Goal: Check status: Check status

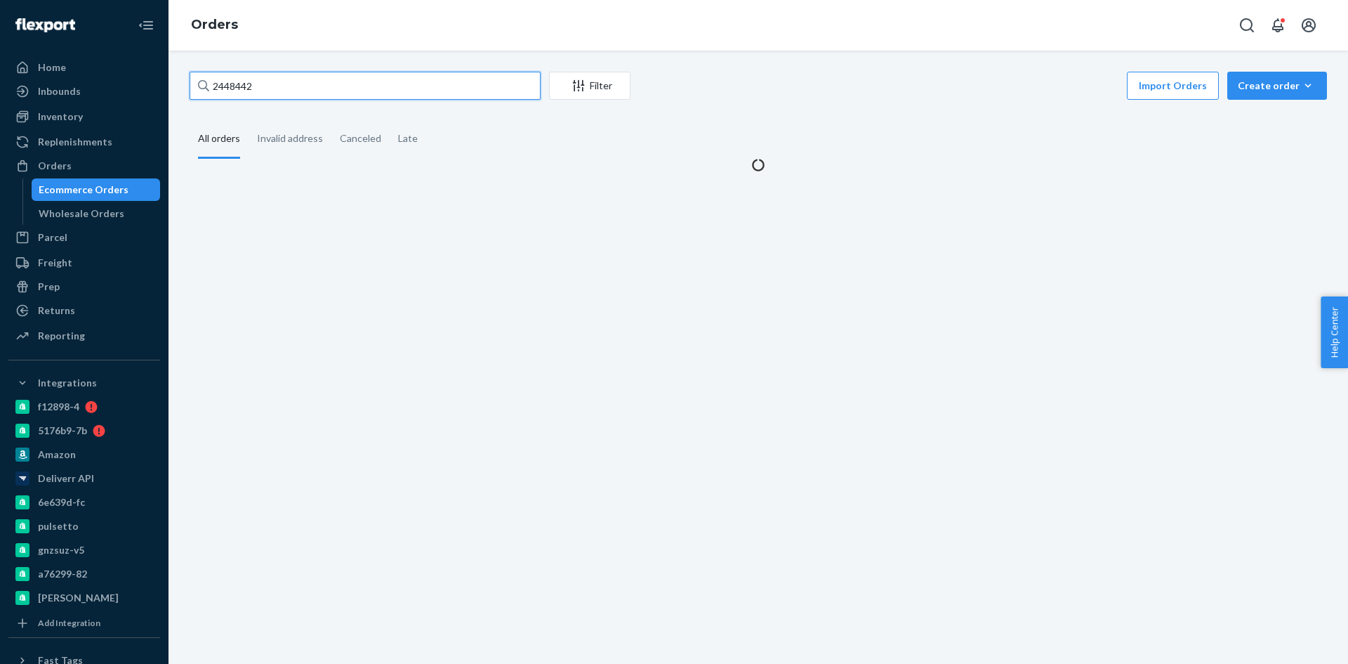
click at [275, 87] on input "2448442" at bounding box center [365, 86] width 351 height 28
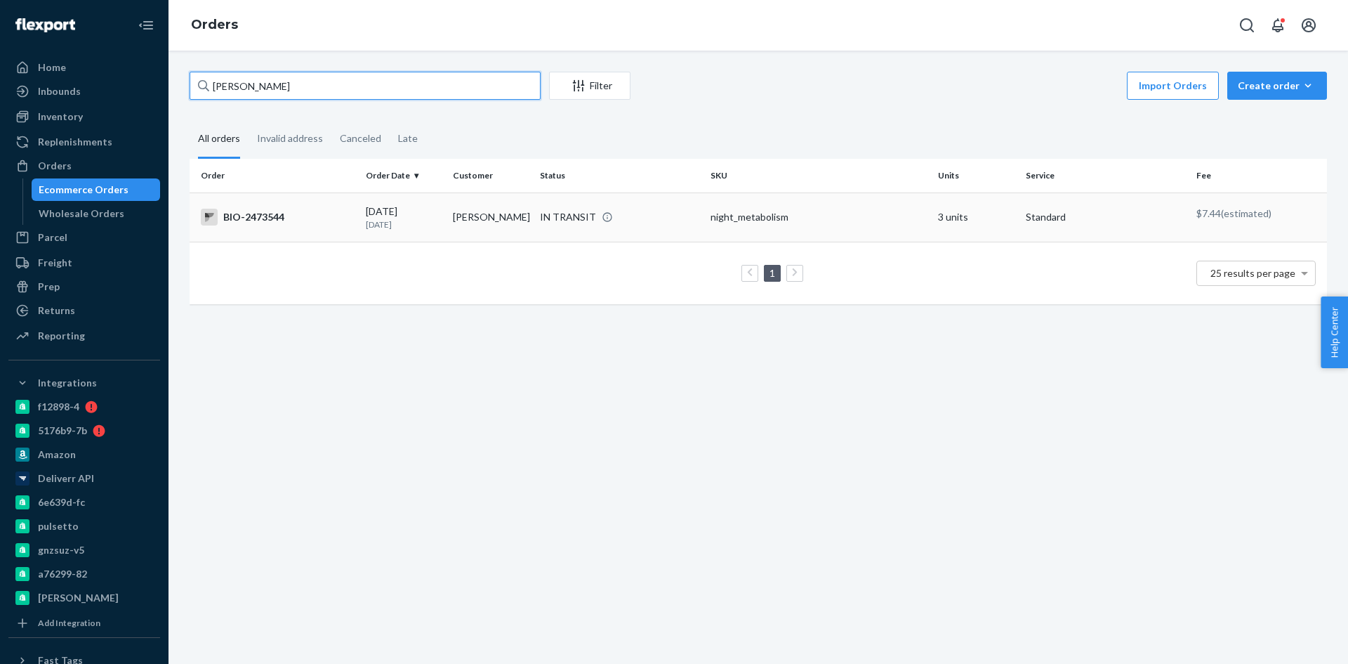
type input "[PERSON_NAME]"
click at [258, 214] on div "BIO-2473544" at bounding box center [278, 217] width 154 height 17
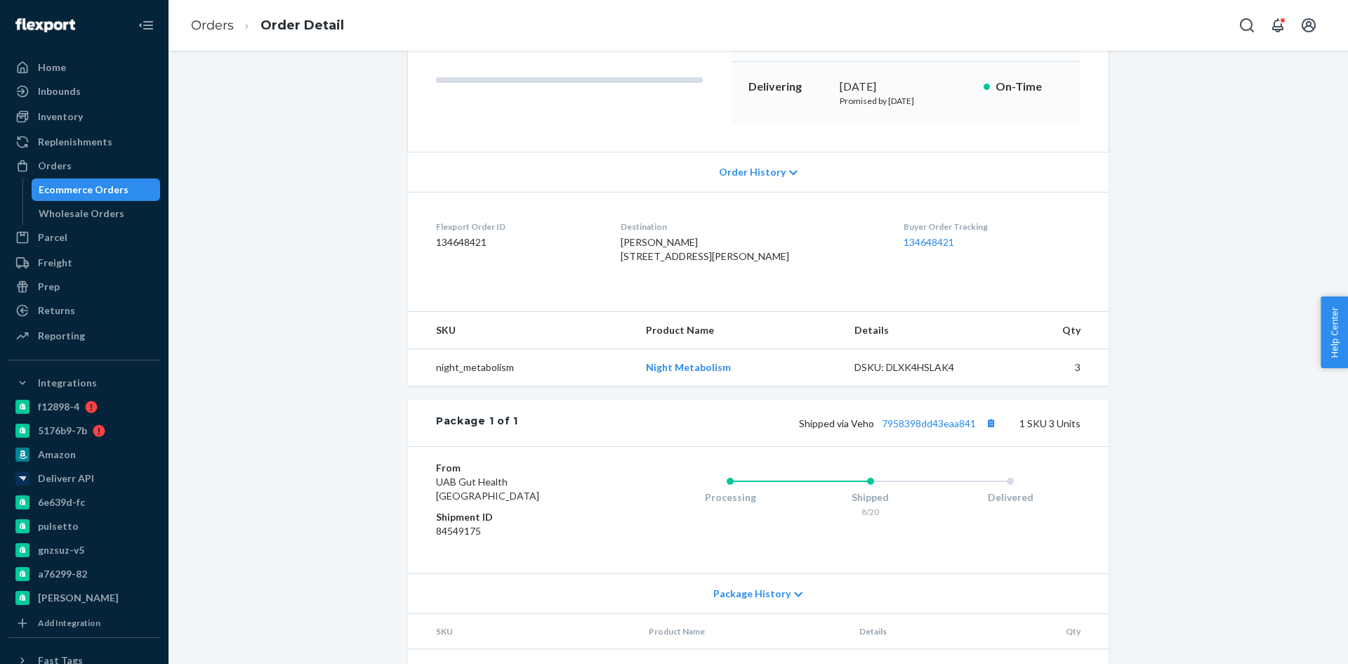
scroll to position [211, 0]
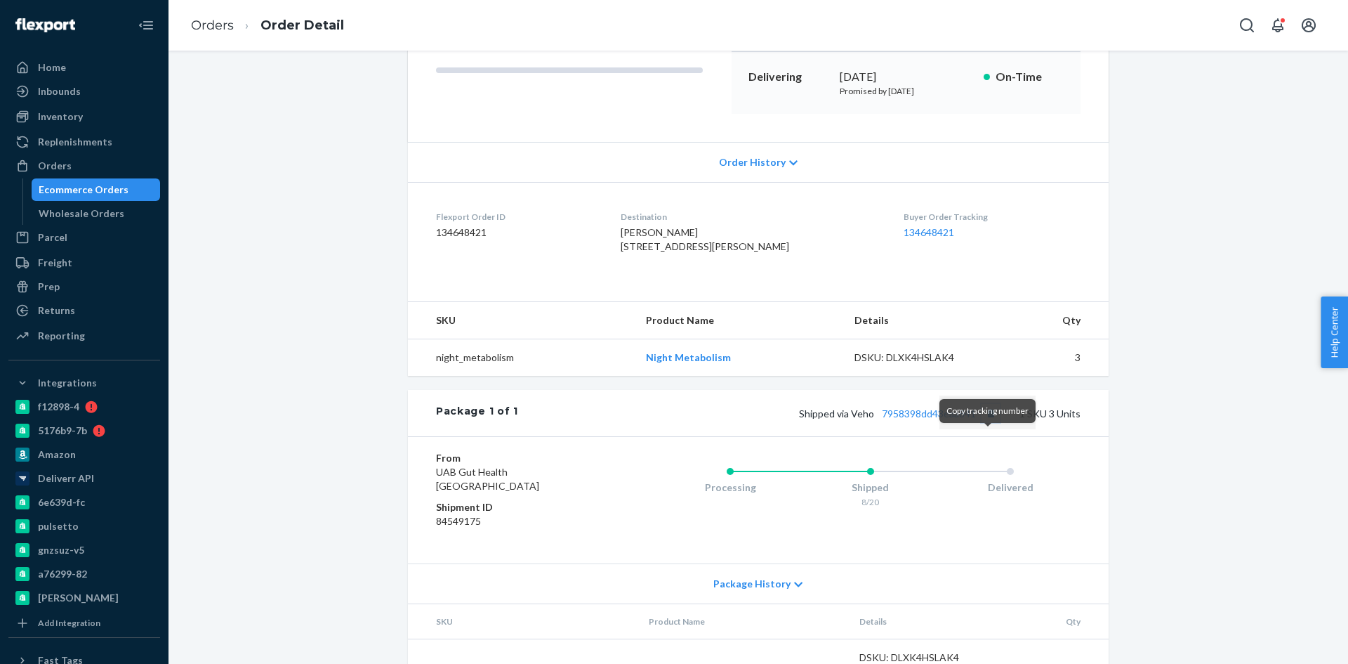
click at [988, 422] on button "Copy tracking number" at bounding box center [991, 413] width 18 height 18
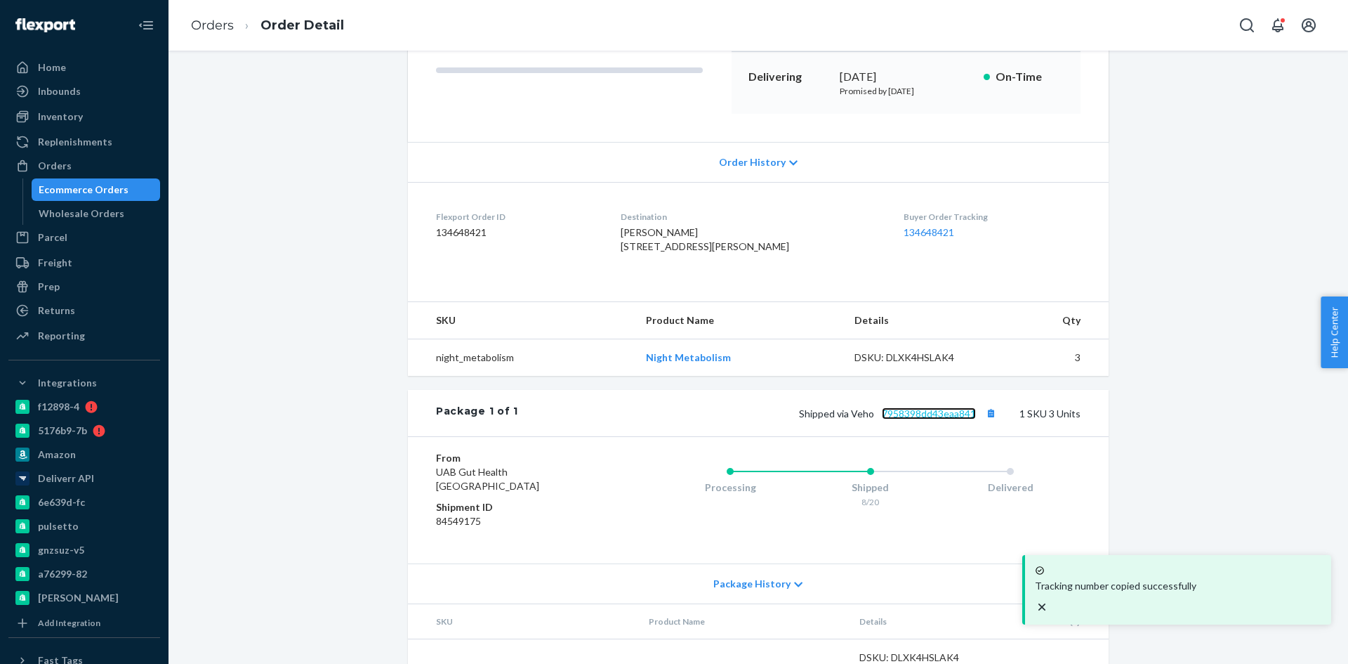
click at [944, 419] on link "7958398dd43eaa841" at bounding box center [929, 413] width 94 height 12
click at [89, 193] on div "Ecommerce Orders" at bounding box center [84, 190] width 90 height 14
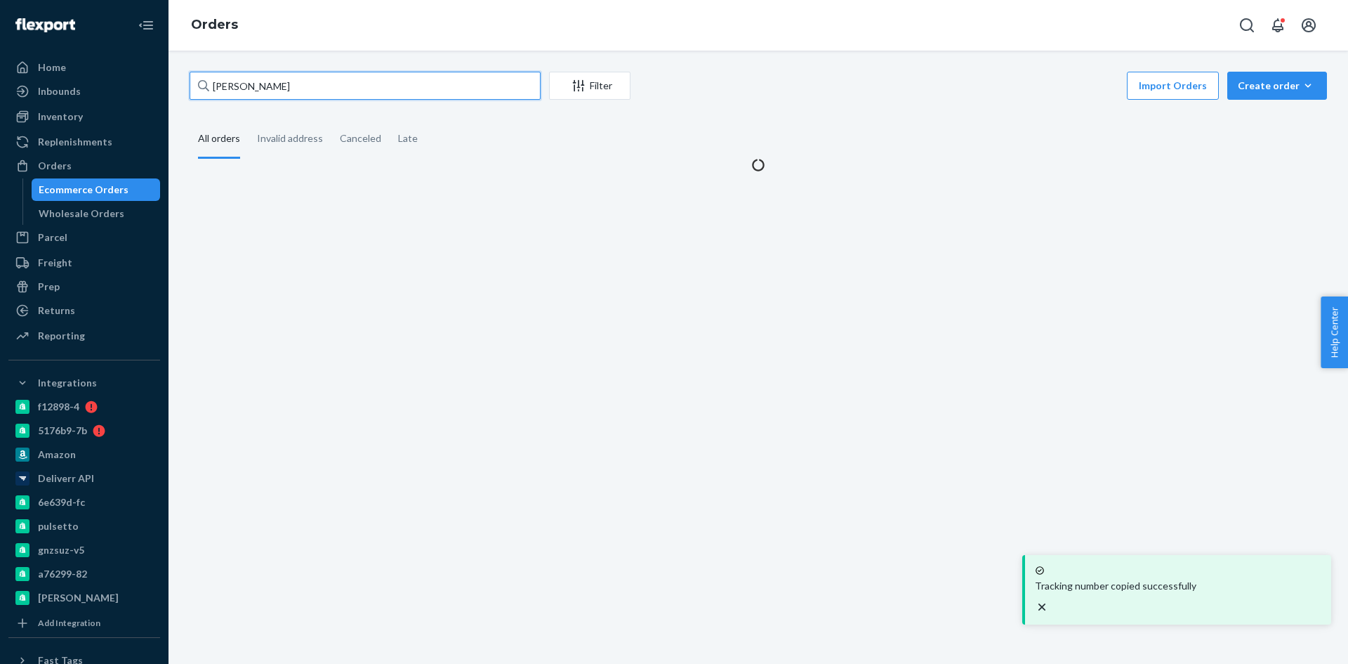
click at [310, 86] on input "[PERSON_NAME]" at bounding box center [365, 86] width 351 height 28
paste input "[PERSON_NAME]"
type input "[PERSON_NAME]"
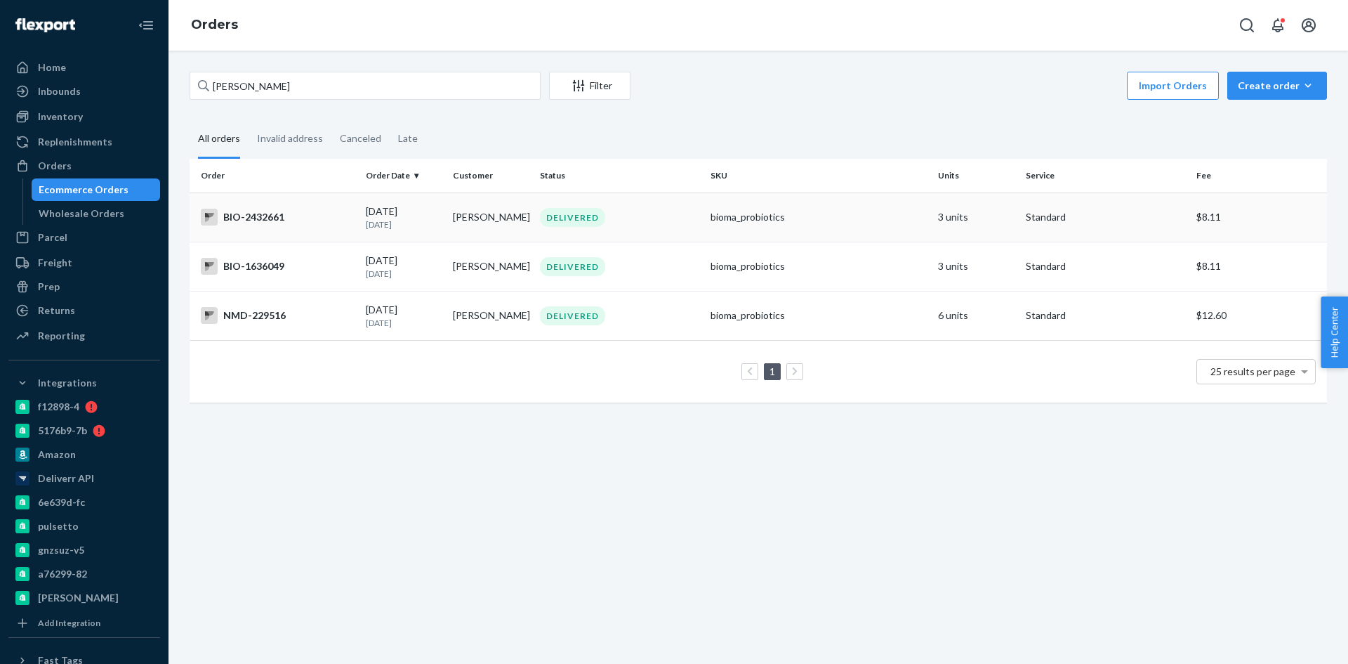
click at [271, 222] on div "BIO-2432661" at bounding box center [278, 217] width 154 height 17
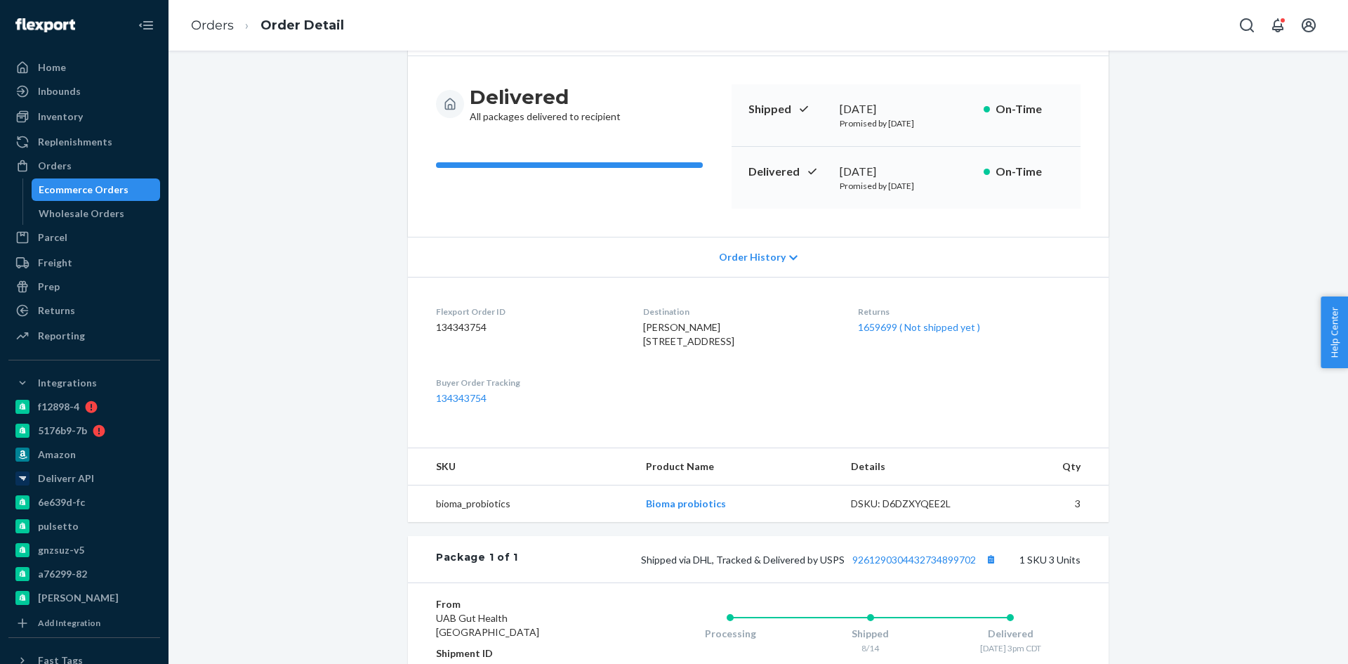
scroll to position [140, 0]
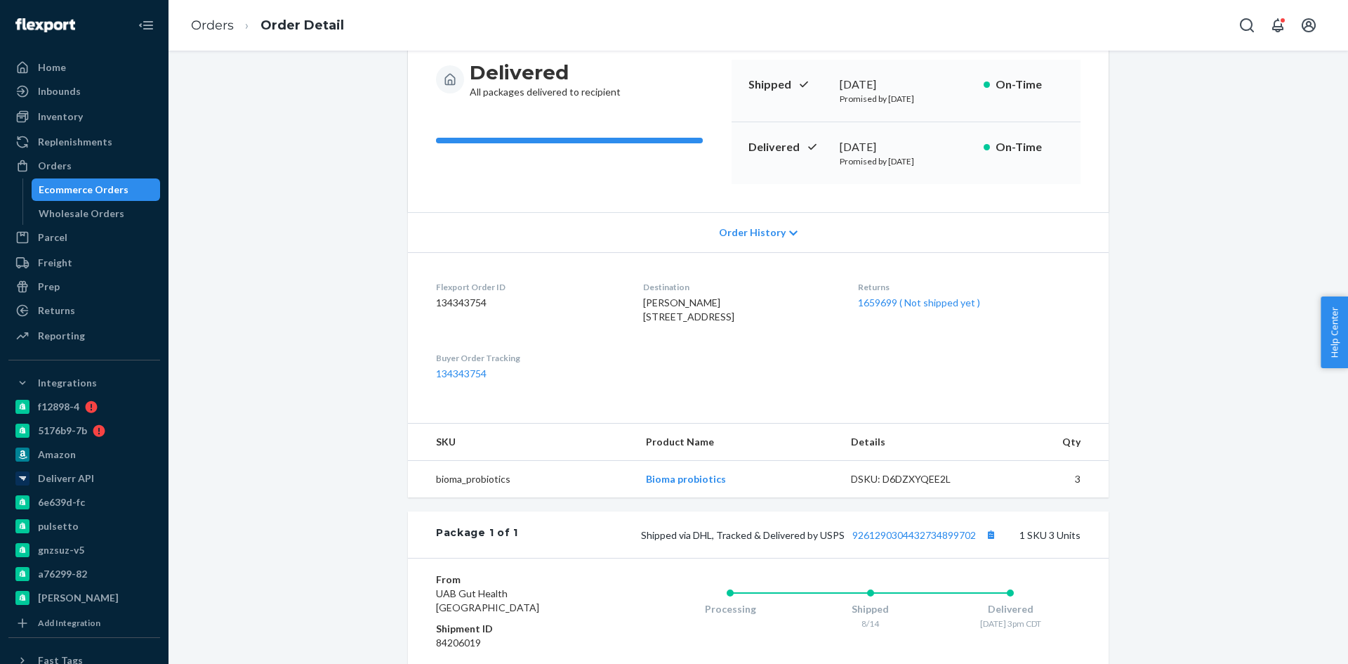
click at [90, 190] on div "Ecommerce Orders" at bounding box center [84, 190] width 90 height 14
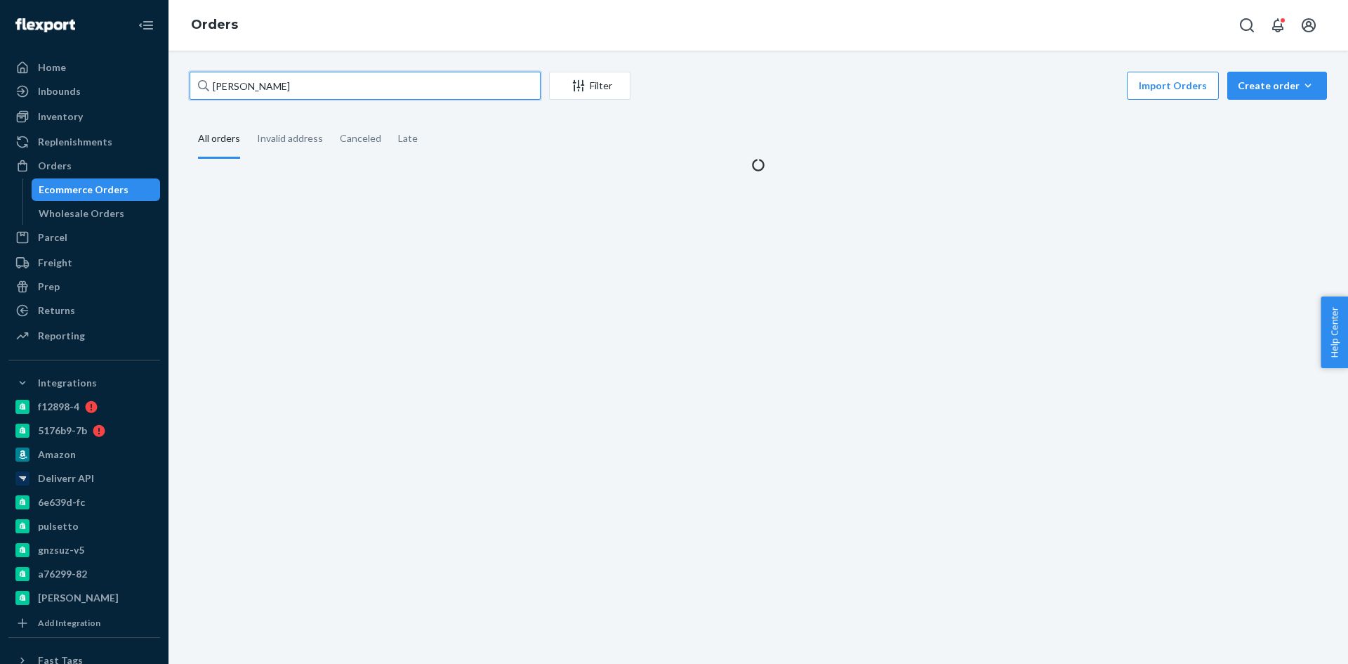
click at [312, 78] on input "[PERSON_NAME]" at bounding box center [365, 86] width 351 height 28
paste input "2391393"
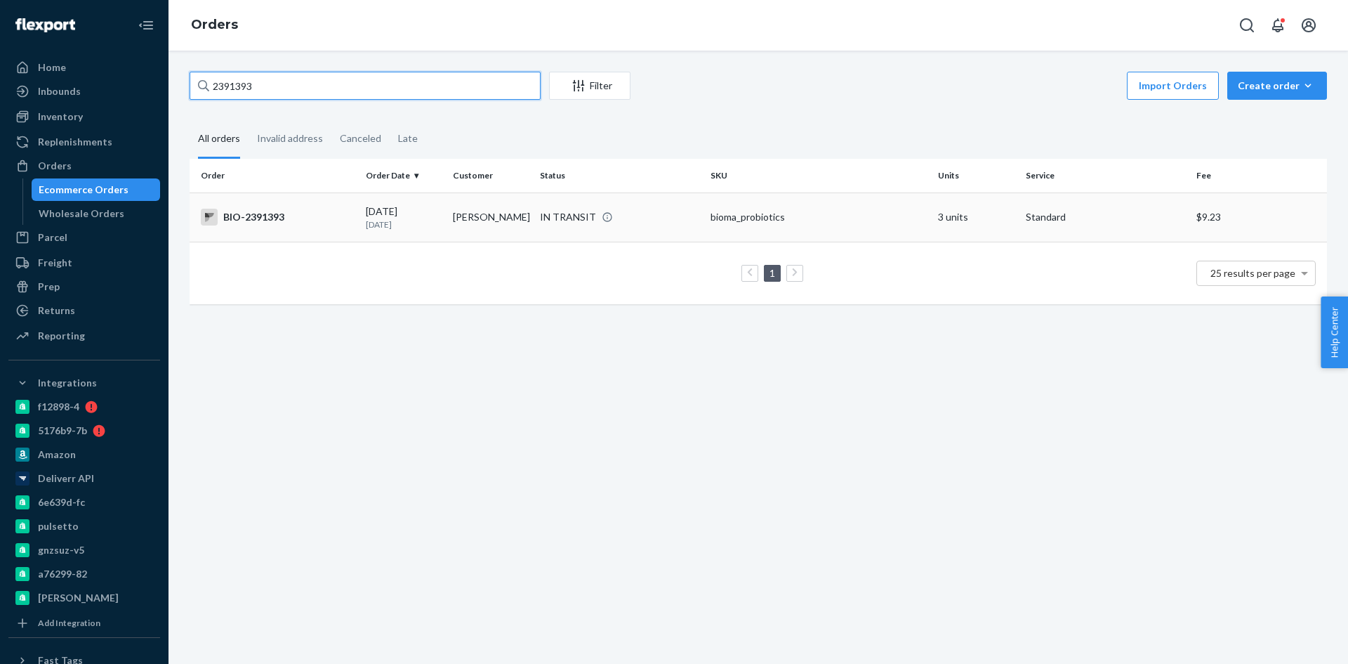
type input "2391393"
click at [263, 218] on div "BIO-2391393" at bounding box center [278, 217] width 154 height 17
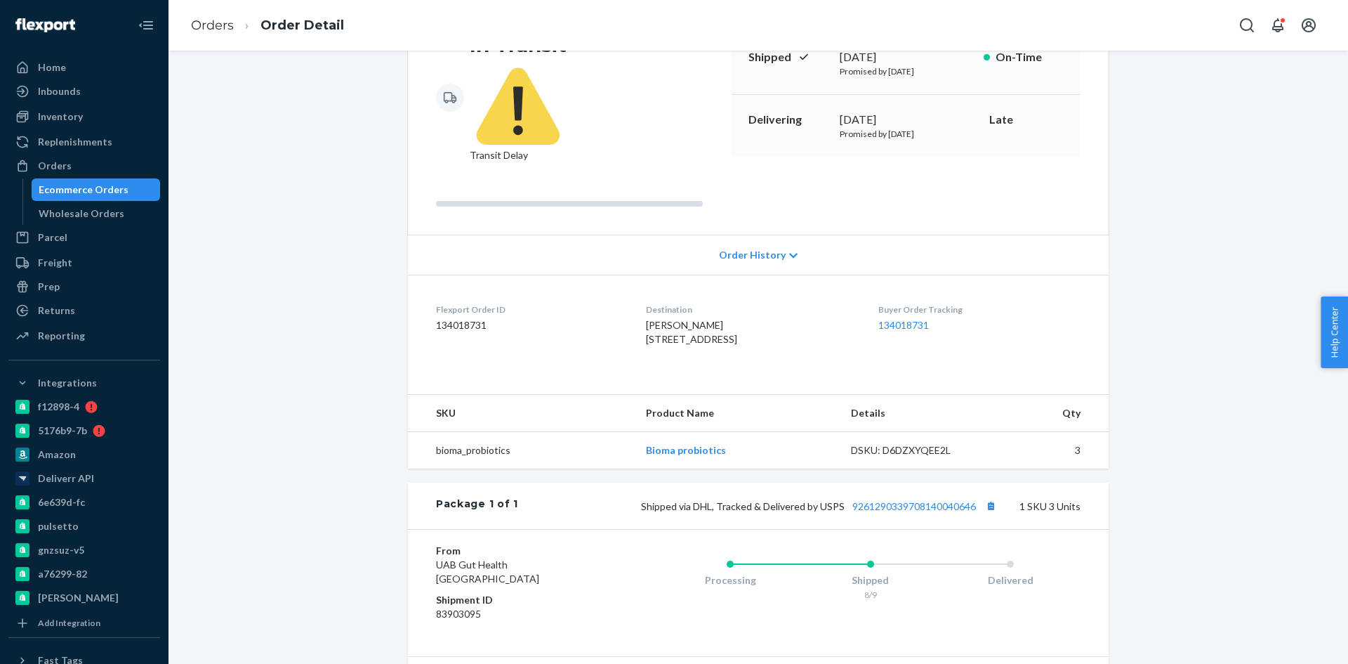
scroll to position [211, 0]
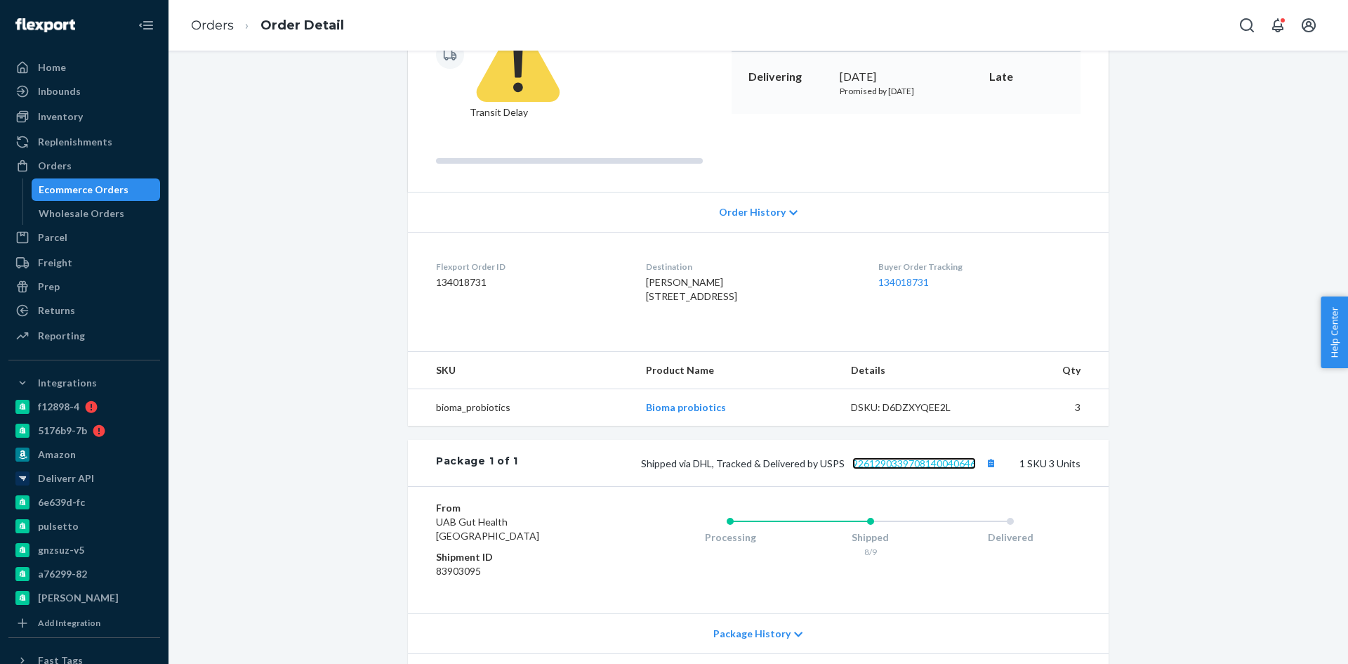
click at [906, 457] on link "9261290339708140040646" at bounding box center [915, 463] width 124 height 12
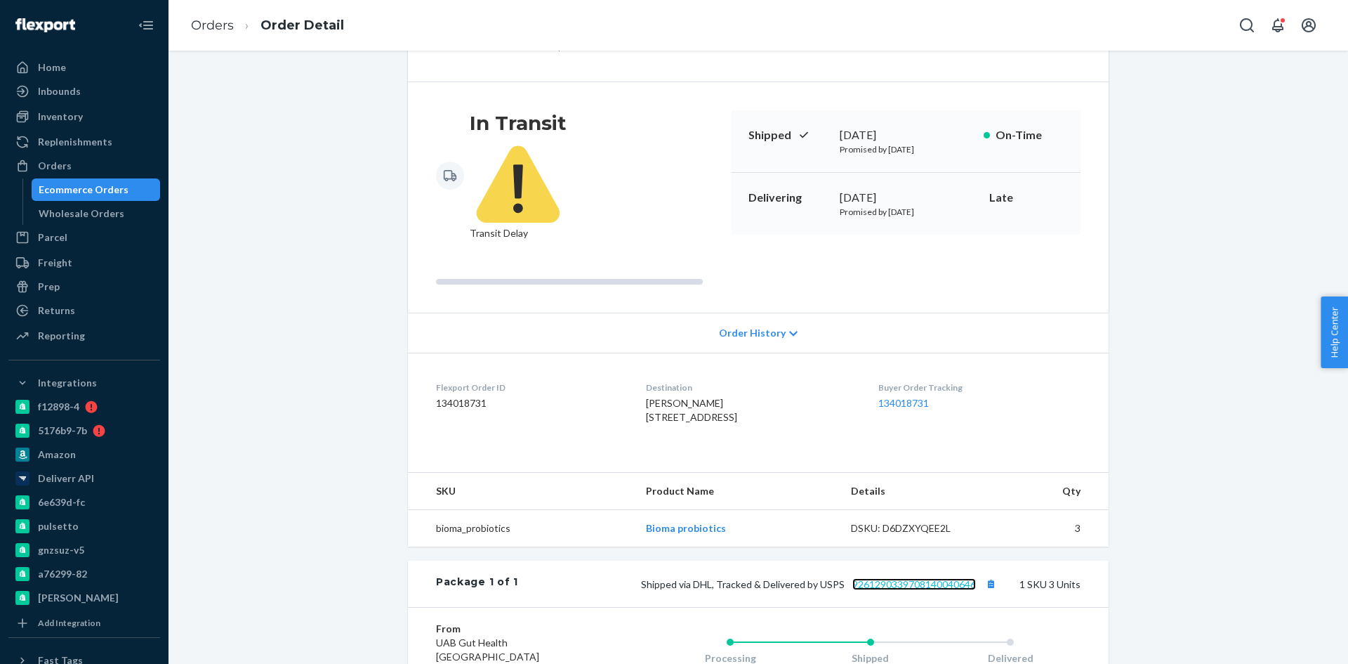
scroll to position [0, 0]
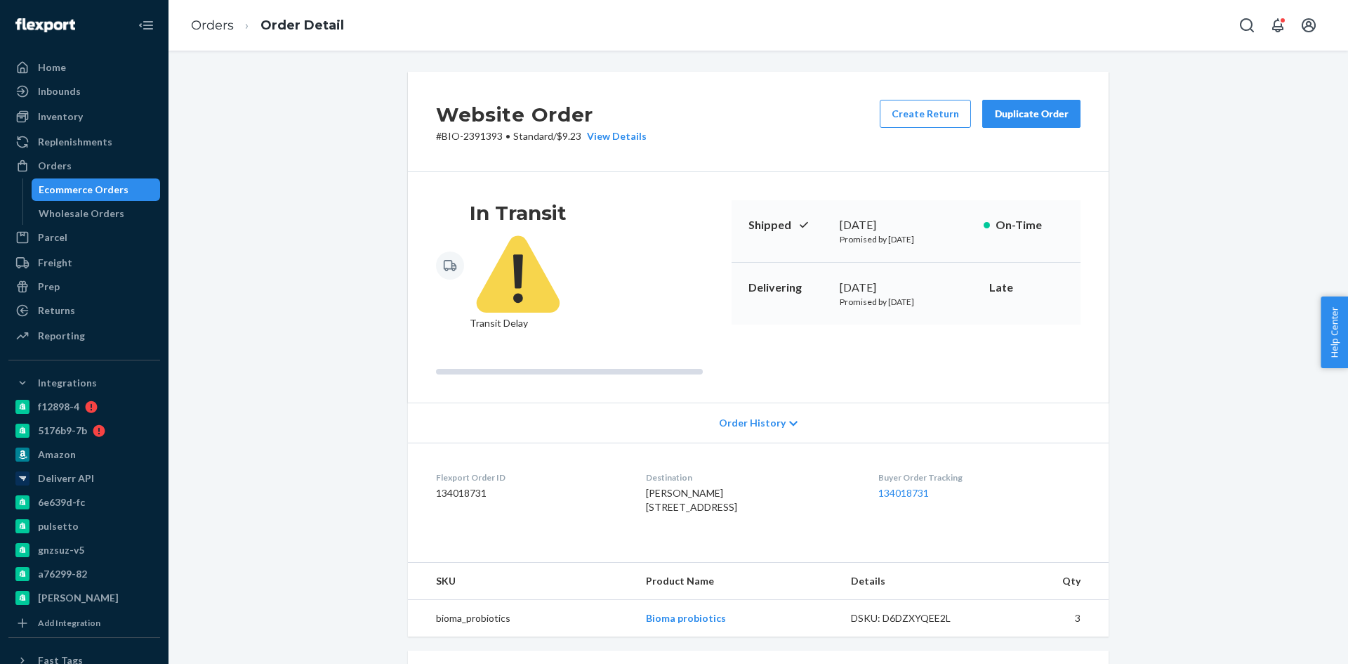
click at [74, 184] on div "Ecommerce Orders" at bounding box center [84, 190] width 90 height 14
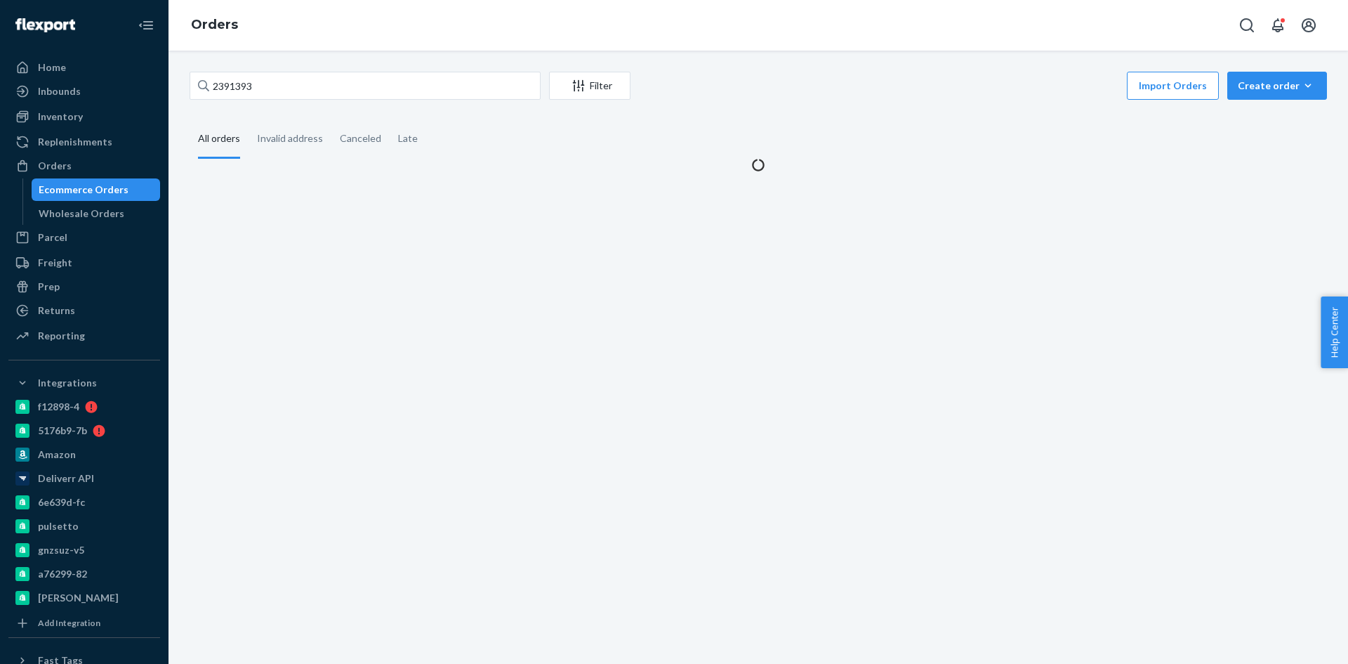
click at [74, 184] on div "Ecommerce Orders" at bounding box center [84, 190] width 90 height 14
click at [260, 91] on input "2391393" at bounding box center [365, 86] width 351 height 28
paste input "[PERSON_NAME]"
click at [260, 91] on input "2391393" at bounding box center [365, 86] width 351 height 28
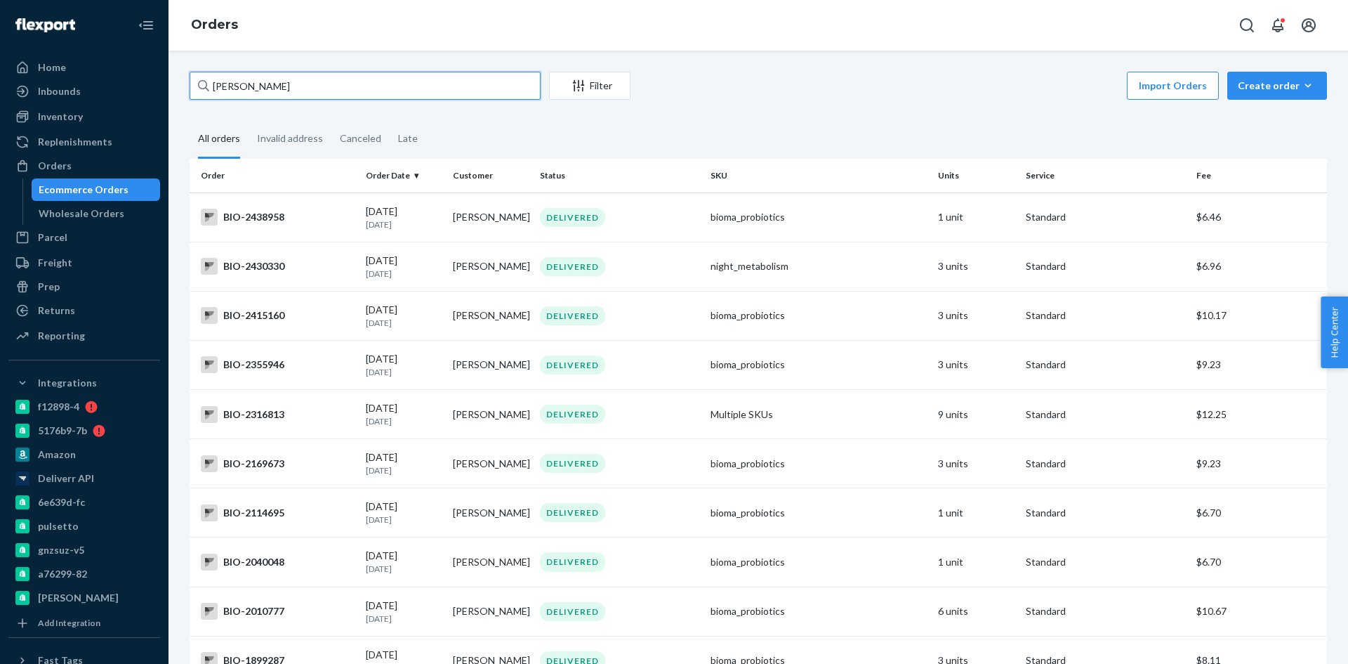
click at [239, 73] on input "[PERSON_NAME]" at bounding box center [365, 86] width 351 height 28
paste input "2114695"
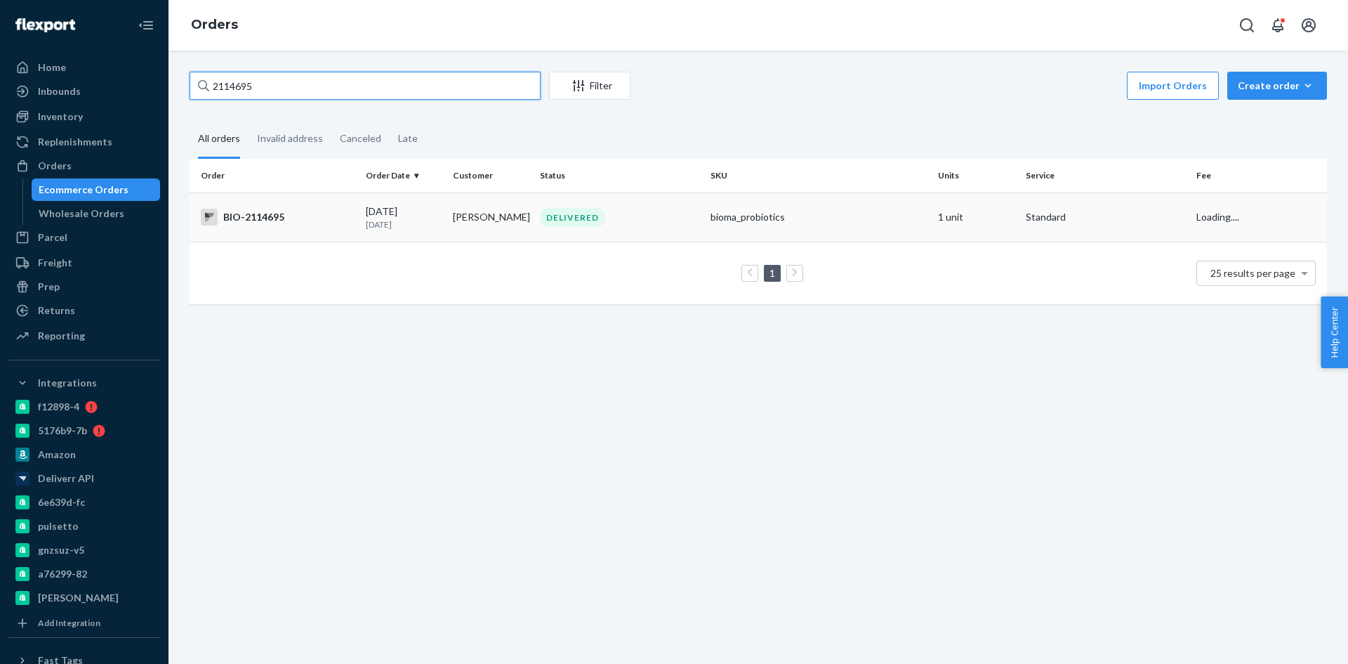
type input "2114695"
click at [259, 214] on div "BIO-2114695" at bounding box center [278, 217] width 154 height 17
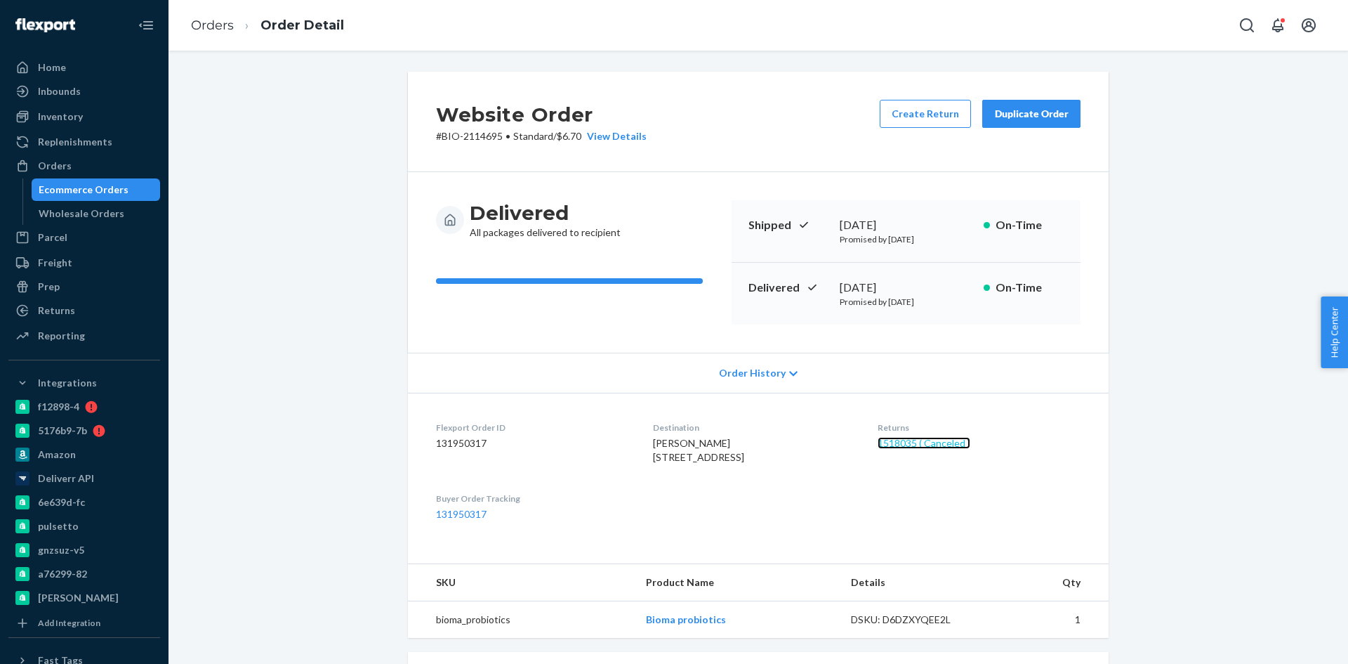
click at [922, 443] on link "1518035 ( Canceled )" at bounding box center [924, 443] width 93 height 12
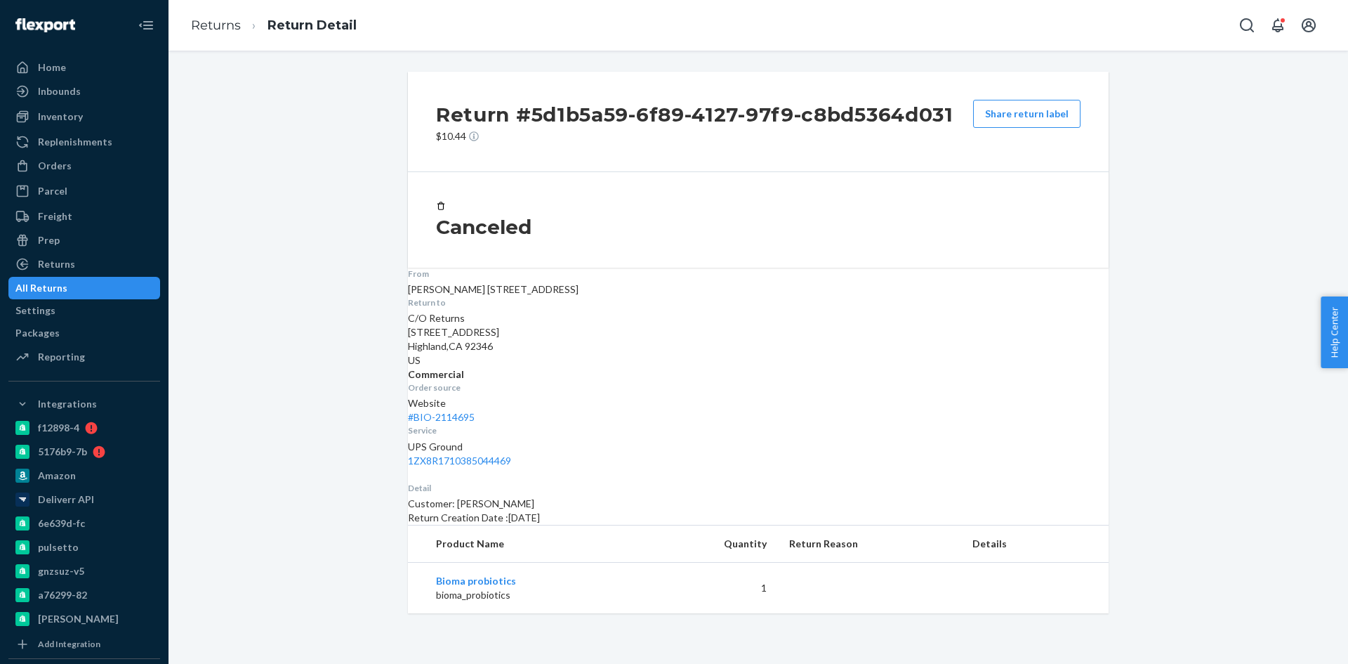
click at [57, 284] on div "All Returns" at bounding box center [41, 288] width 52 height 14
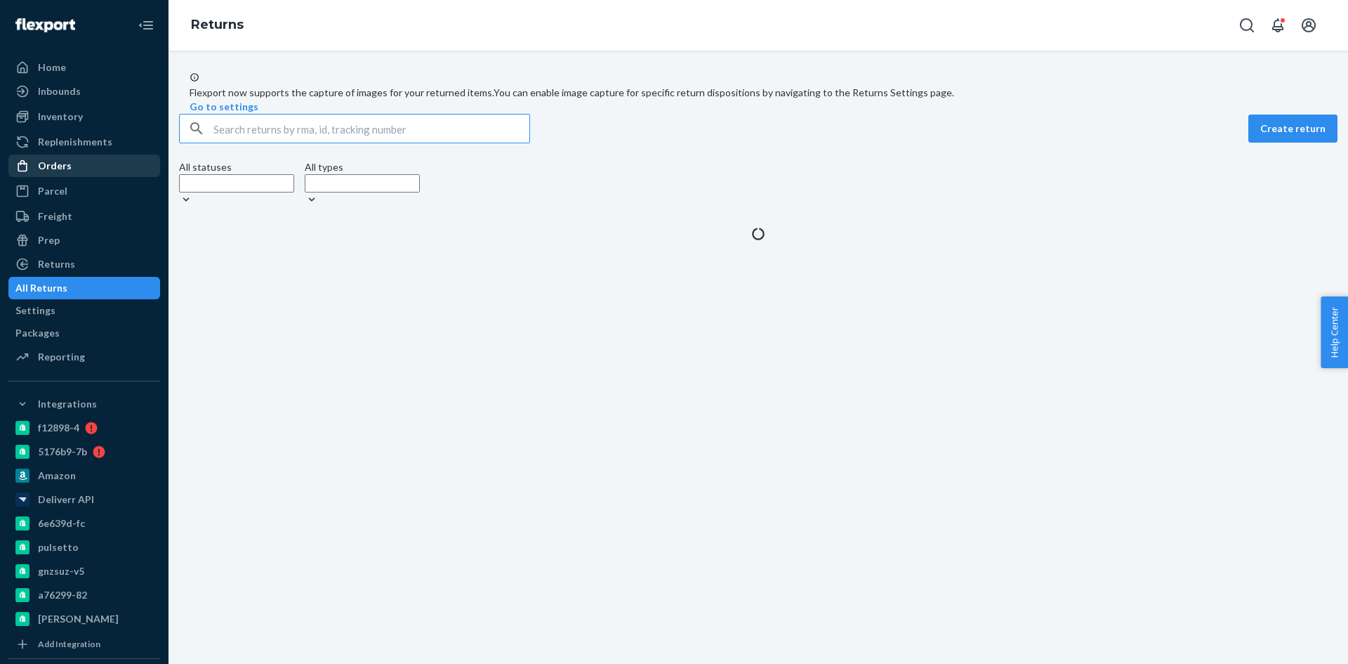
click at [57, 165] on div "Orders" at bounding box center [55, 166] width 34 height 14
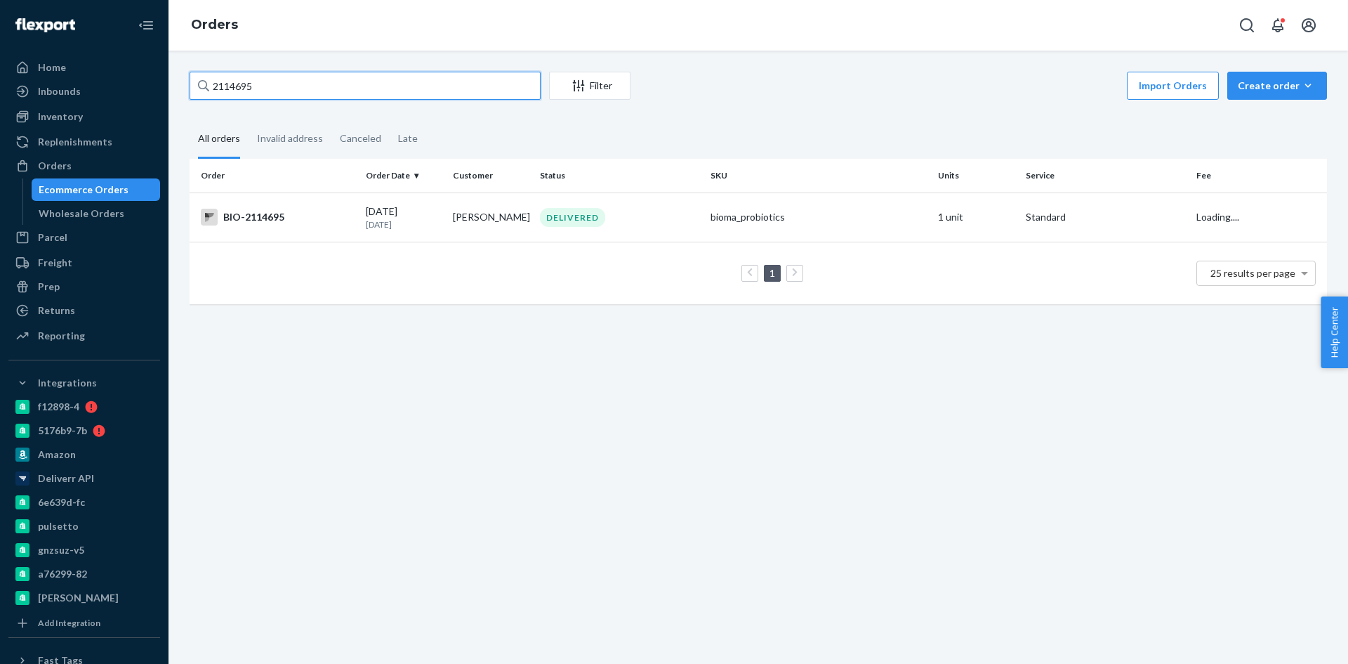
click at [282, 88] on input "2114695" at bounding box center [365, 86] width 351 height 28
paste input "040048"
type input "2040048"
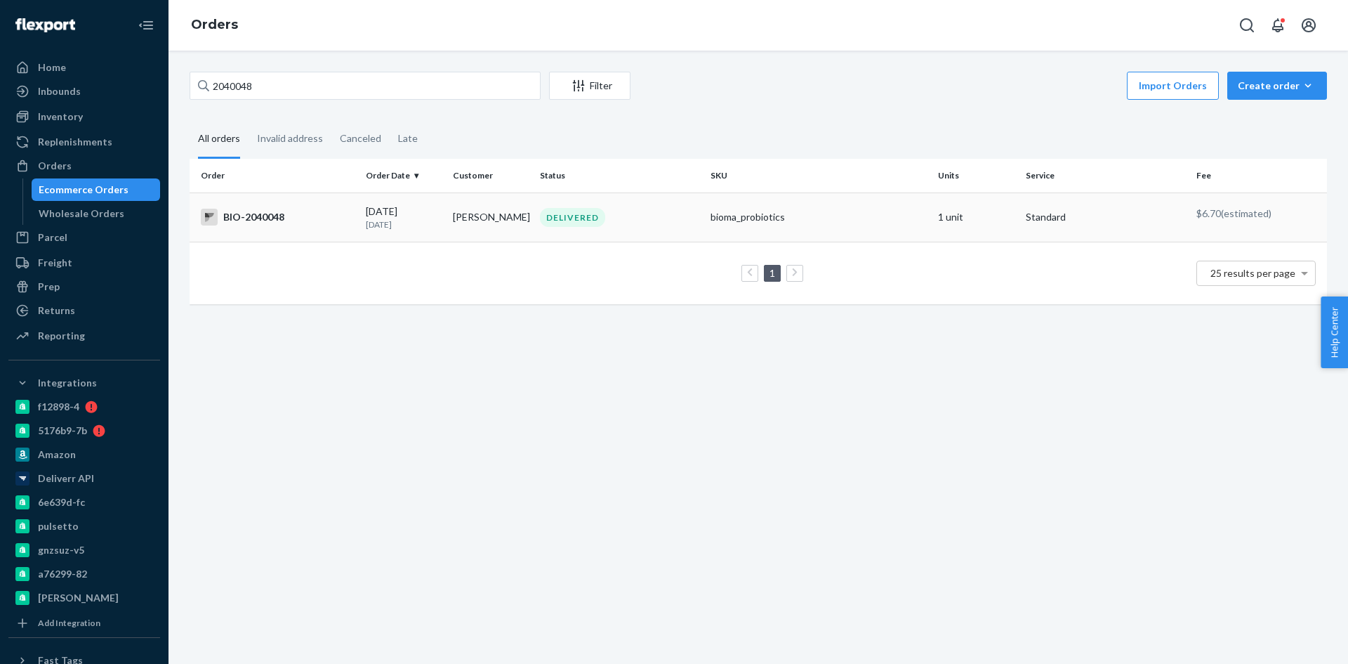
click at [265, 213] on div "BIO-2040048" at bounding box center [278, 217] width 154 height 17
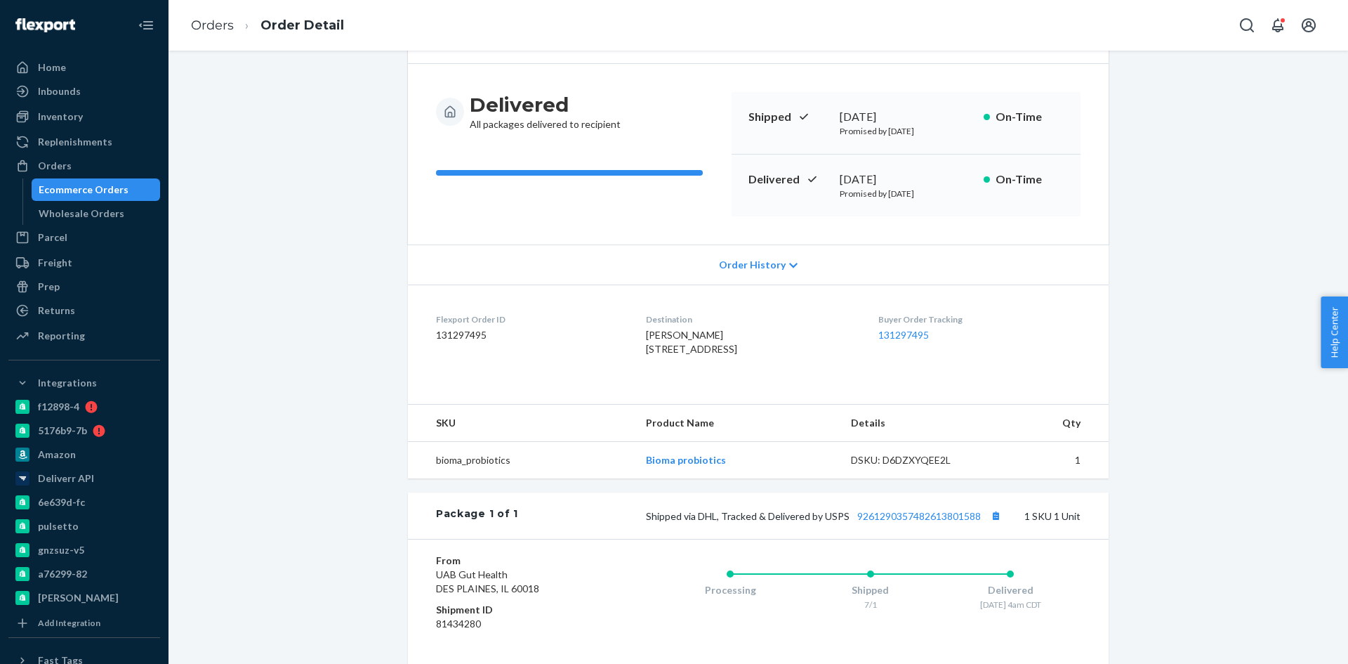
scroll to position [140, 0]
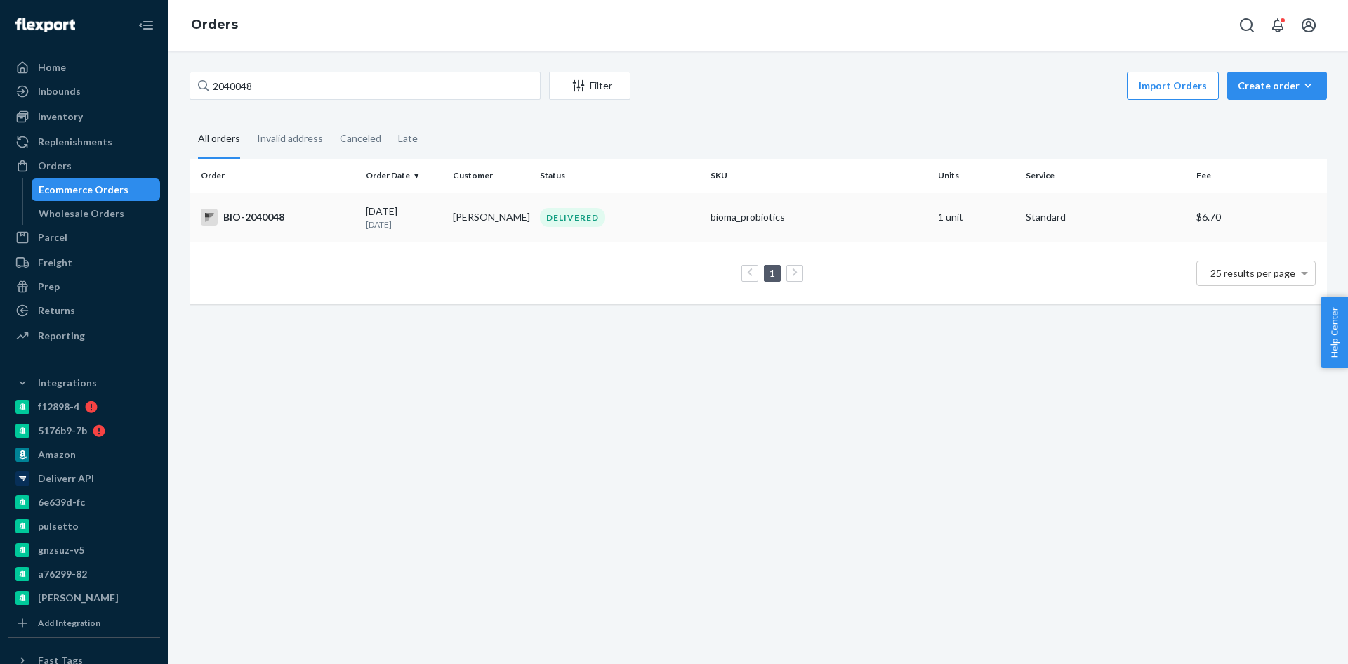
click at [263, 218] on div "BIO-2040048" at bounding box center [278, 217] width 154 height 17
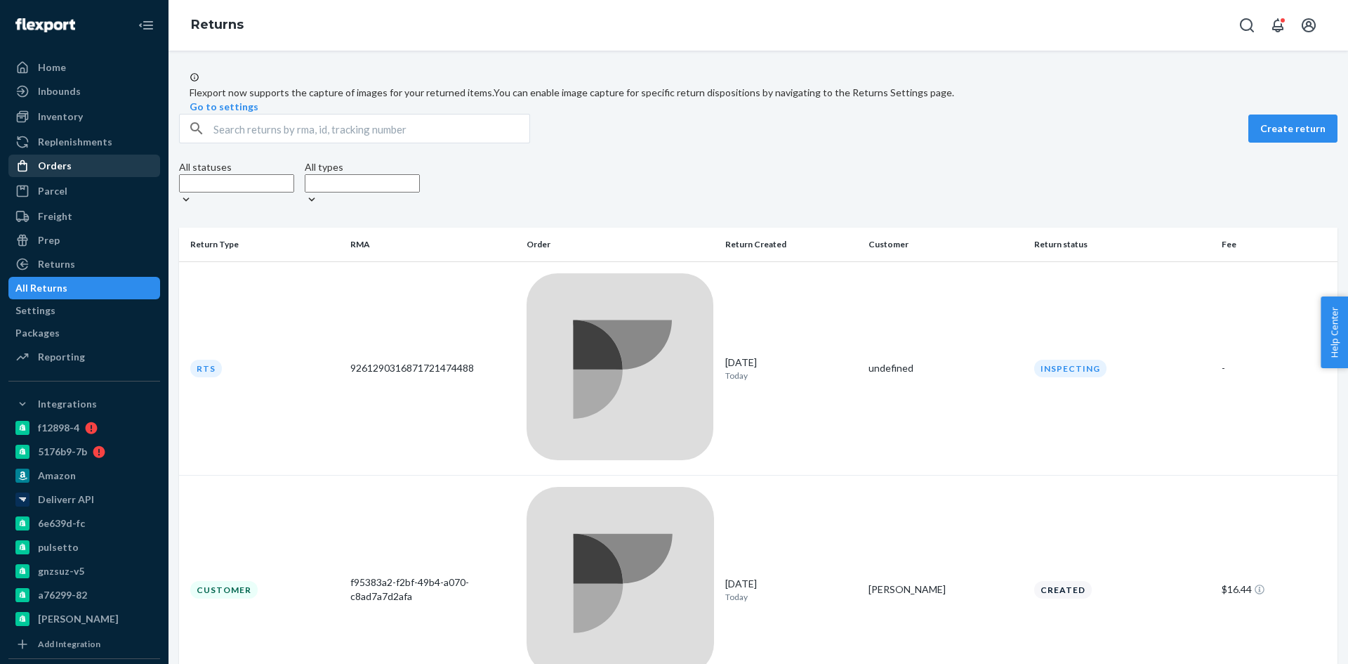
click at [57, 166] on div "Orders" at bounding box center [55, 166] width 34 height 14
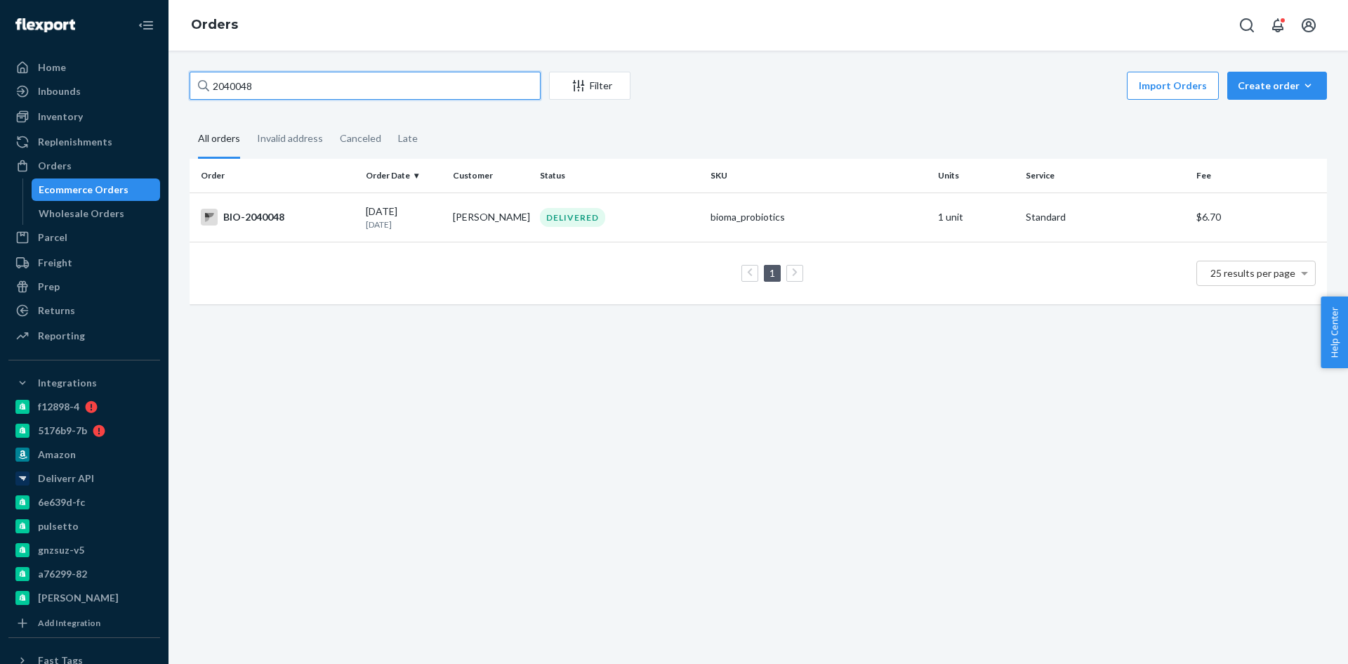
click at [289, 84] on input "2040048" at bounding box center [365, 86] width 351 height 28
paste input "114695"
type input "2114695"
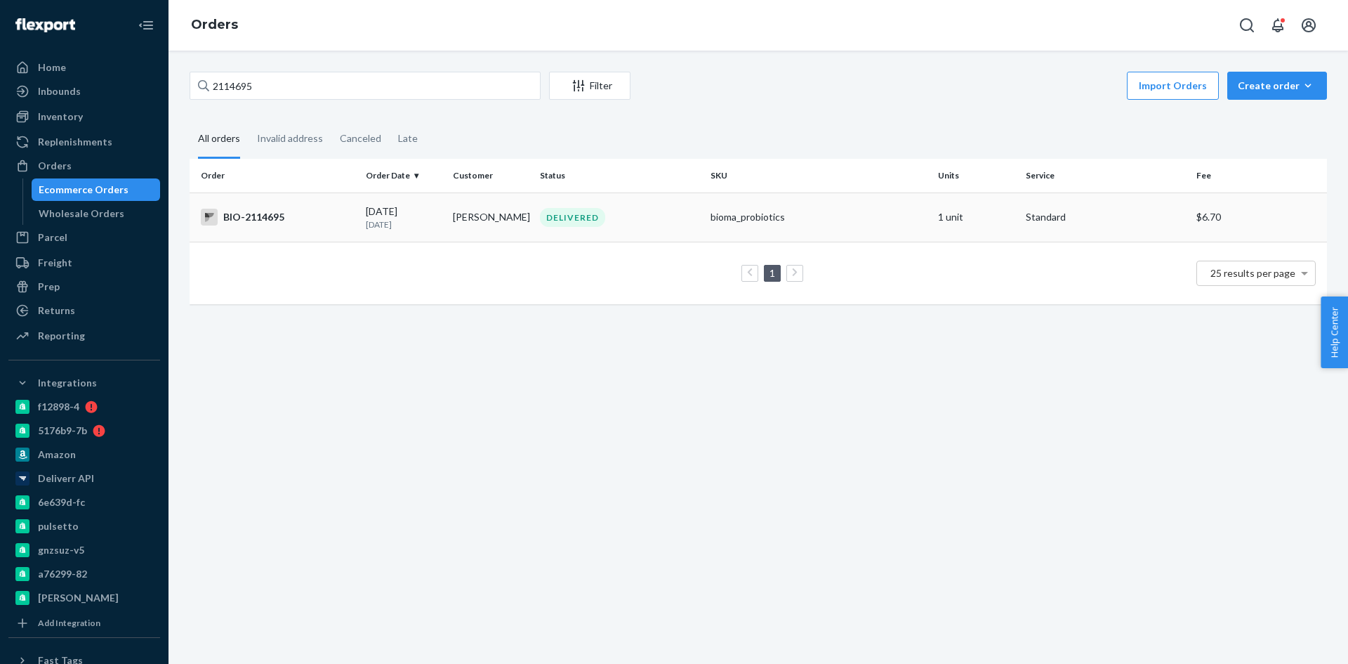
click at [259, 212] on div "BIO-2114695" at bounding box center [278, 217] width 154 height 17
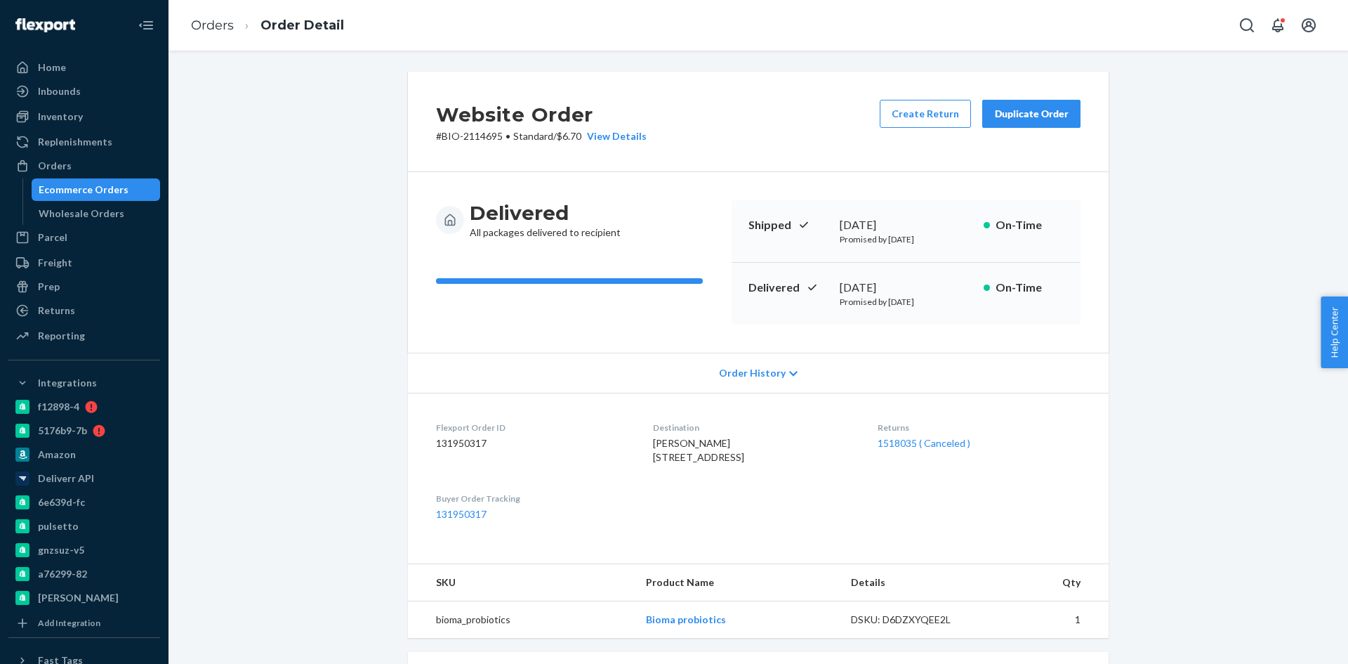
drag, startPoint x: 332, startPoint y: 281, endPoint x: 317, endPoint y: 302, distance: 25.7
click at [328, 339] on div "Website Order # BIO-2114695 • Standard / $6.70 View Details Create Return Dupli…" at bounding box center [758, 527] width 1159 height 911
drag, startPoint x: 317, startPoint y: 302, endPoint x: 319, endPoint y: 342, distance: 40.1
click at [324, 346] on div "Website Order # BIO-2114695 • Standard / $6.70 View Details Create Return Dupli…" at bounding box center [758, 527] width 1159 height 911
click at [318, 341] on div "Website Order # BIO-2114695 • Standard / $6.70 View Details Create Return Dupli…" at bounding box center [758, 527] width 1159 height 911
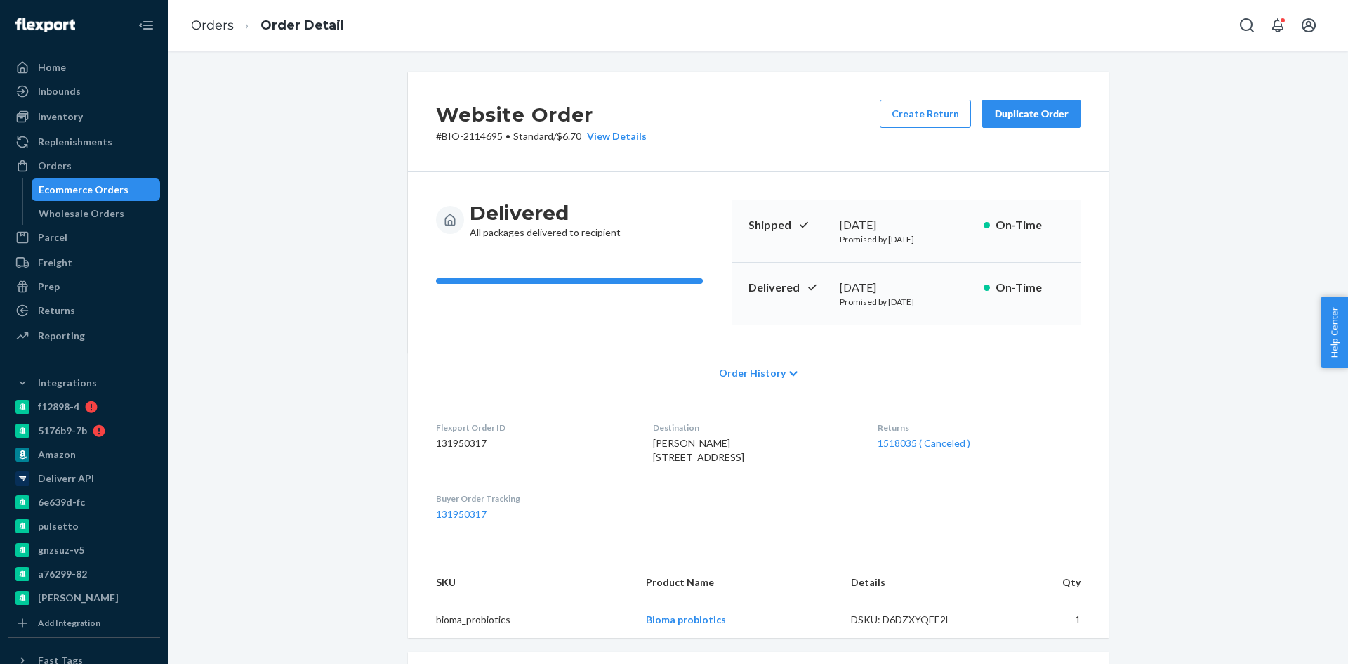
click at [318, 340] on div "Website Order # BIO-2114695 • Standard / $6.70 View Details Create Return Dupli…" at bounding box center [758, 527] width 1159 height 911
